Goal: Information Seeking & Learning: Learn about a topic

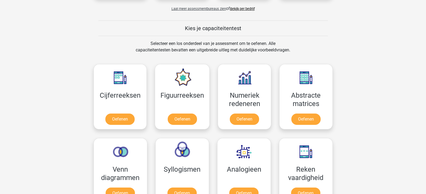
scroll to position [188, 0]
click at [241, 115] on link "Oefenen" at bounding box center [244, 120] width 31 height 12
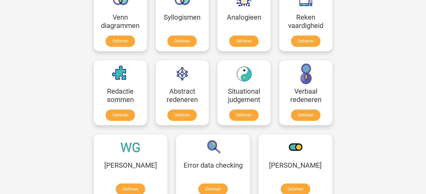
scroll to position [350, 0]
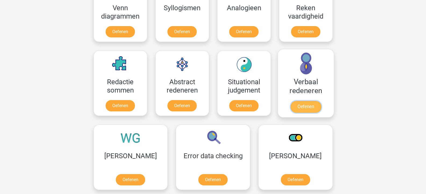
click at [308, 105] on link "Oefenen" at bounding box center [306, 107] width 31 height 12
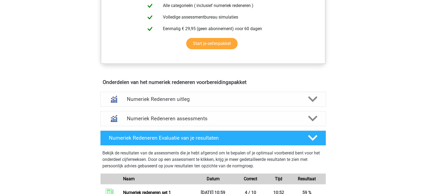
scroll to position [269, 0]
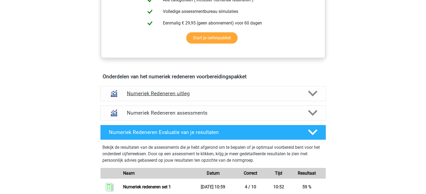
click at [313, 94] on polygon at bounding box center [312, 94] width 9 height 6
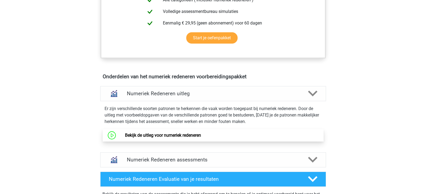
click at [173, 137] on link "Bekijk de uitleg voor numeriek redeneren" at bounding box center [163, 135] width 76 height 5
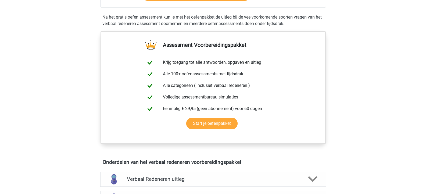
scroll to position [188, 0]
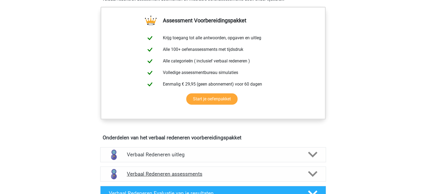
click at [315, 171] on icon at bounding box center [312, 173] width 9 height 9
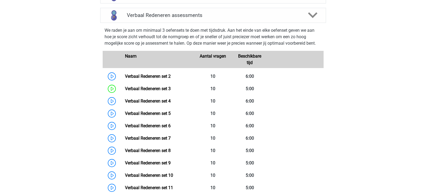
scroll to position [350, 0]
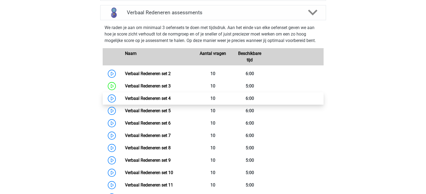
click at [133, 99] on link "Verbaal Redeneren set 4" at bounding box center [148, 98] width 46 height 5
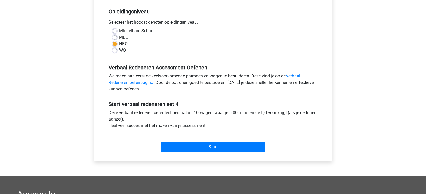
scroll to position [108, 0]
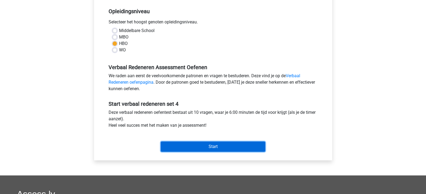
click at [225, 147] on input "Start" at bounding box center [213, 146] width 105 height 10
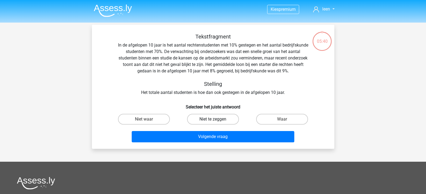
click at [224, 117] on label "Niet te zeggen" at bounding box center [213, 119] width 52 height 11
click at [217, 119] on input "Niet te zeggen" at bounding box center [214, 120] width 3 height 3
radio input "true"
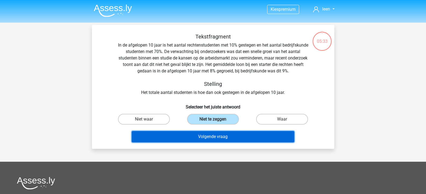
click at [234, 134] on button "Volgende vraag" at bounding box center [213, 136] width 163 height 11
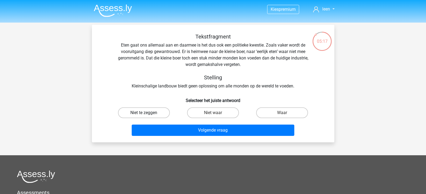
click at [136, 111] on label "Niet te zeggen" at bounding box center [144, 112] width 52 height 11
click at [144, 113] on input "Niet te zeggen" at bounding box center [145, 114] width 3 height 3
radio input "true"
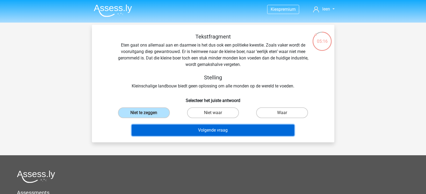
click at [228, 129] on button "Volgende vraag" at bounding box center [213, 130] width 163 height 11
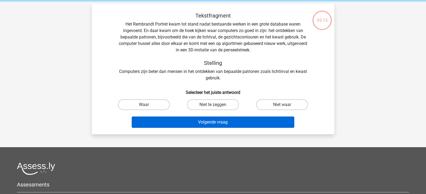
scroll to position [25, 0]
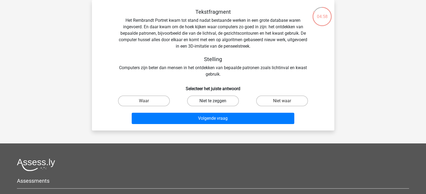
click at [224, 99] on label "Niet te zeggen" at bounding box center [213, 100] width 52 height 11
click at [217, 101] on input "Niet te zeggen" at bounding box center [214, 102] width 3 height 3
radio input "true"
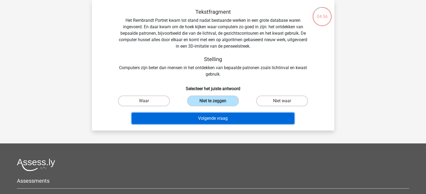
click at [226, 115] on button "Volgende vraag" at bounding box center [213, 118] width 163 height 11
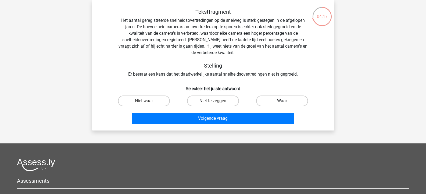
click at [289, 102] on label "Waar" at bounding box center [282, 100] width 52 height 11
click at [286, 102] on input "Waar" at bounding box center [283, 102] width 3 height 3
radio input "true"
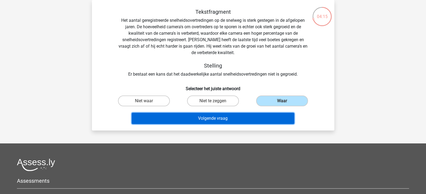
click at [217, 120] on button "Volgende vraag" at bounding box center [213, 118] width 163 height 11
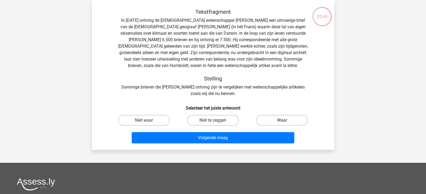
click at [293, 117] on label "Waar" at bounding box center [282, 120] width 52 height 11
click at [286, 120] on input "Waar" at bounding box center [283, 121] width 3 height 3
radio input "true"
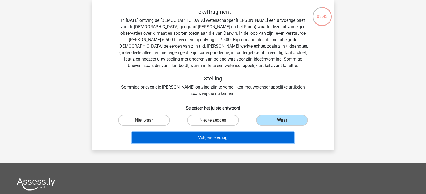
click at [260, 135] on button "Volgende vraag" at bounding box center [213, 137] width 163 height 11
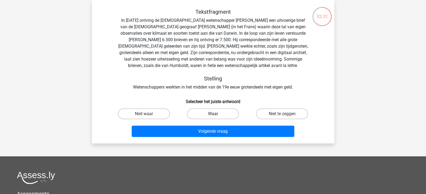
click at [211, 115] on label "Waar" at bounding box center [213, 113] width 52 height 11
click at [213, 115] on input "Waar" at bounding box center [214, 115] width 3 height 3
radio input "true"
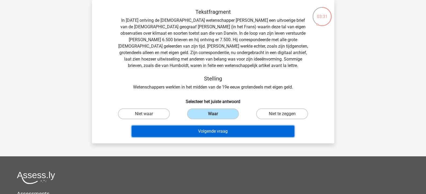
click at [216, 128] on button "Volgende vraag" at bounding box center [213, 131] width 163 height 11
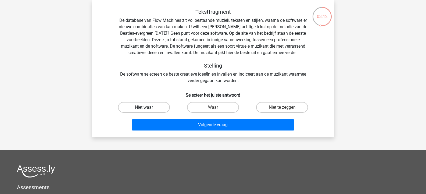
click at [151, 109] on label "Niet waar" at bounding box center [144, 107] width 52 height 11
click at [147, 109] on input "Niet waar" at bounding box center [145, 108] width 3 height 3
radio input "true"
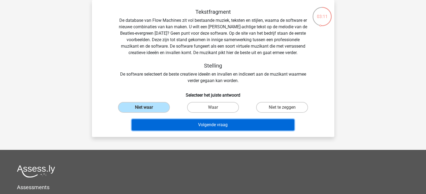
click at [209, 123] on button "Volgende vraag" at bounding box center [213, 124] width 163 height 11
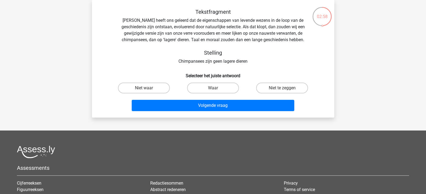
click at [215, 90] on input "Waar" at bounding box center [214, 89] width 3 height 3
radio input "true"
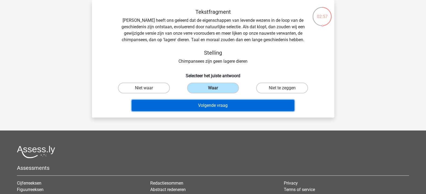
click at [224, 105] on button "Volgende vraag" at bounding box center [213, 105] width 163 height 11
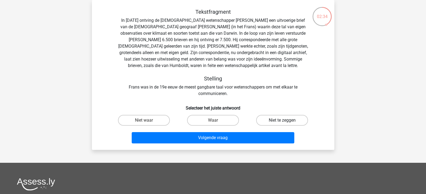
click at [290, 122] on label "Niet te zeggen" at bounding box center [282, 120] width 52 height 11
click at [286, 122] on input "Niet te zeggen" at bounding box center [283, 121] width 3 height 3
radio input "true"
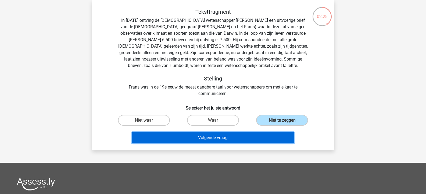
click at [226, 138] on button "Volgende vraag" at bounding box center [213, 137] width 163 height 11
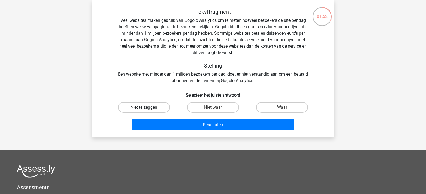
click at [143, 108] on label "Niet te zeggen" at bounding box center [144, 107] width 52 height 11
click at [144, 108] on input "Niet te zeggen" at bounding box center [145, 108] width 3 height 3
radio input "true"
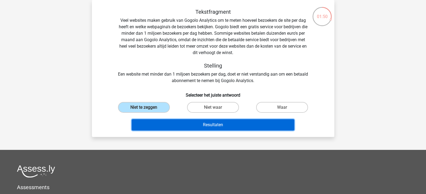
click at [196, 123] on button "Resultaten" at bounding box center [213, 124] width 163 height 11
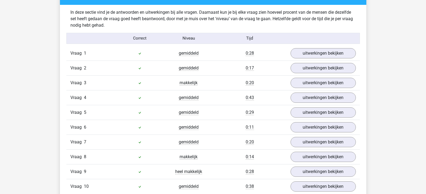
scroll to position [403, 0]
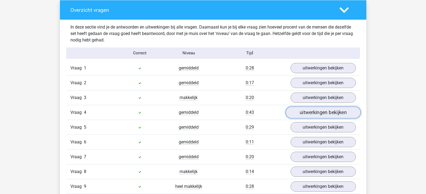
click at [327, 113] on link "uitwerkingen bekijken" at bounding box center [323, 113] width 75 height 12
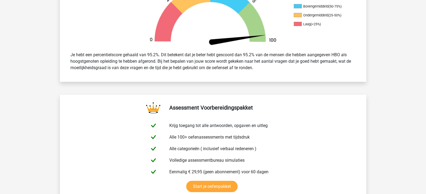
scroll to position [0, 0]
